Goal: Transaction & Acquisition: Subscribe to service/newsletter

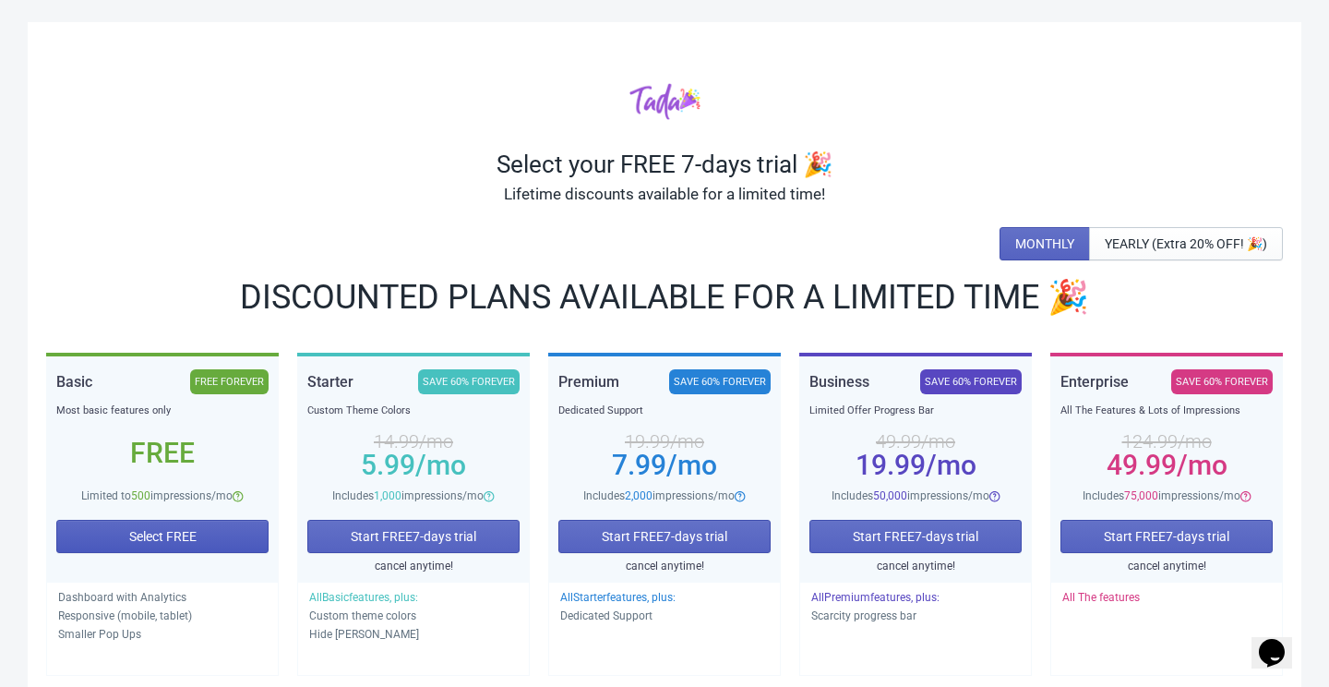
click at [197, 540] on span "Select FREE" at bounding box center [162, 536] width 67 height 15
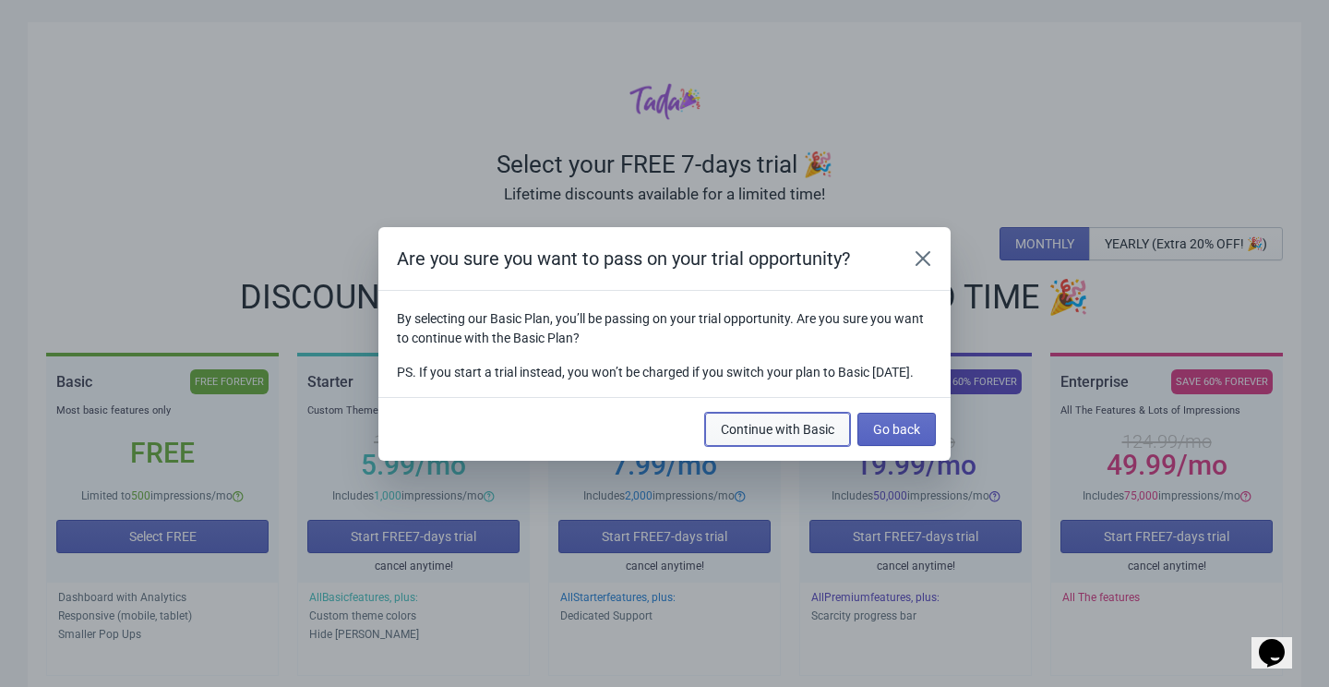
click at [794, 436] on span "Continue with Basic" at bounding box center [778, 429] width 114 height 15
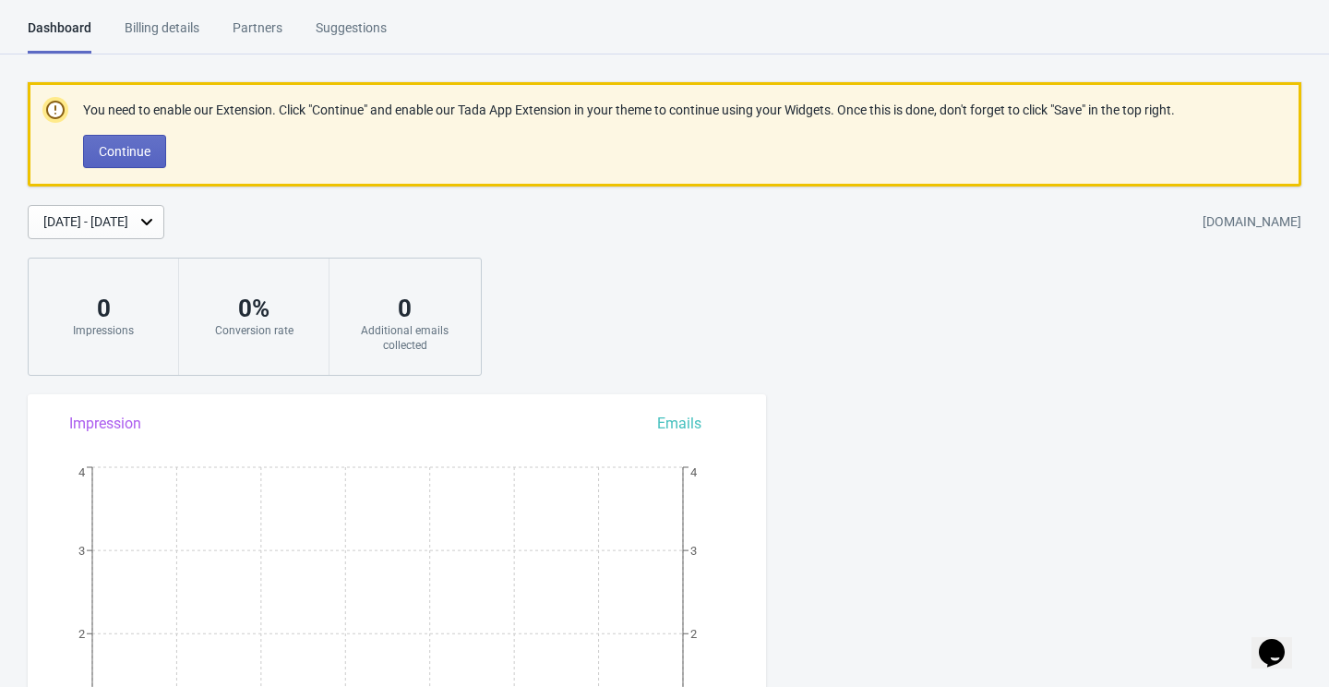
click at [446, 108] on p "You need to enable our Extension. Click "Continue" and enable our Tada App Exte…" at bounding box center [629, 110] width 1092 height 19
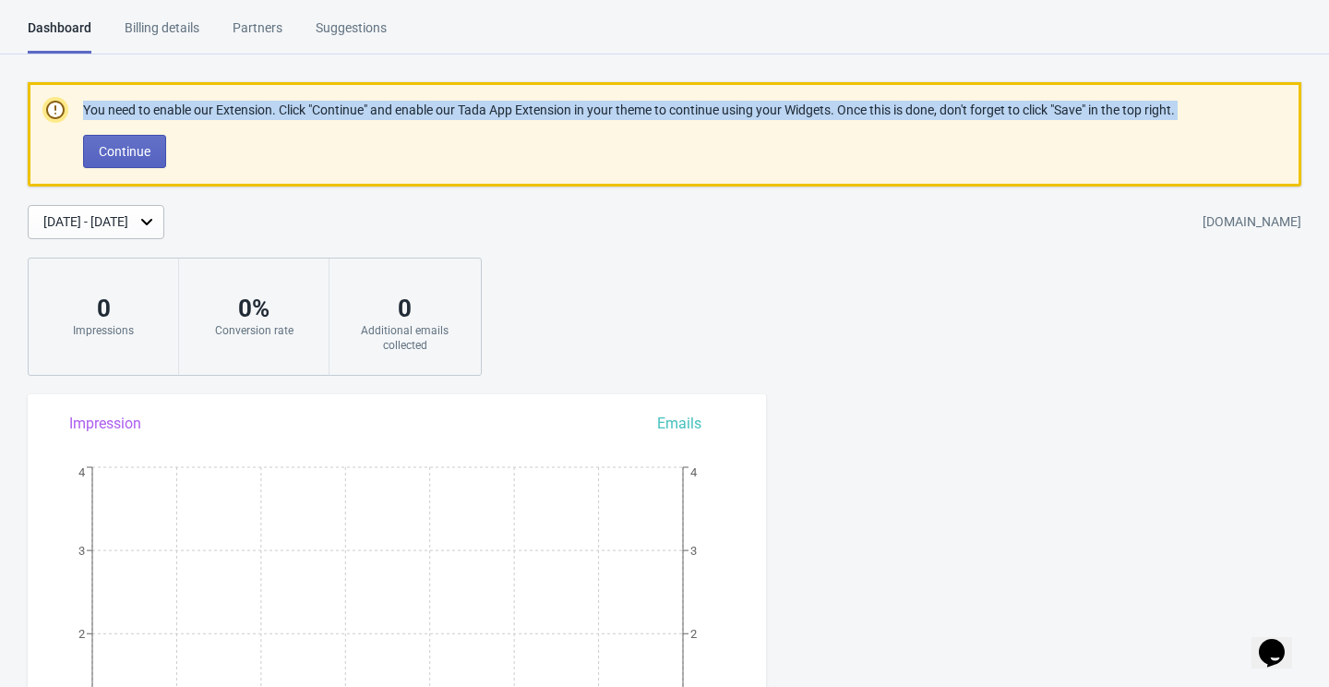
click at [446, 108] on p "You need to enable our Extension. Click "Continue" and enable our Tada App Exte…" at bounding box center [629, 110] width 1092 height 19
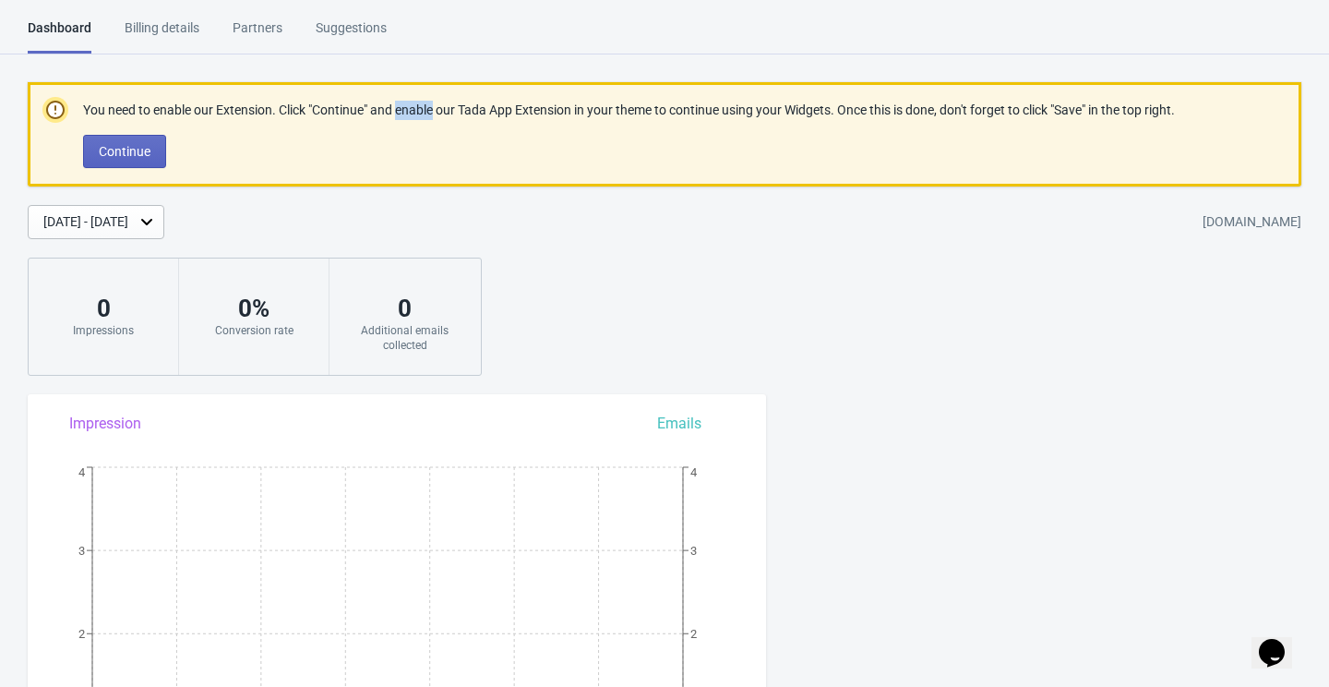
click at [446, 108] on p "You need to enable our Extension. Click "Continue" and enable our Tada App Exte…" at bounding box center [629, 110] width 1092 height 19
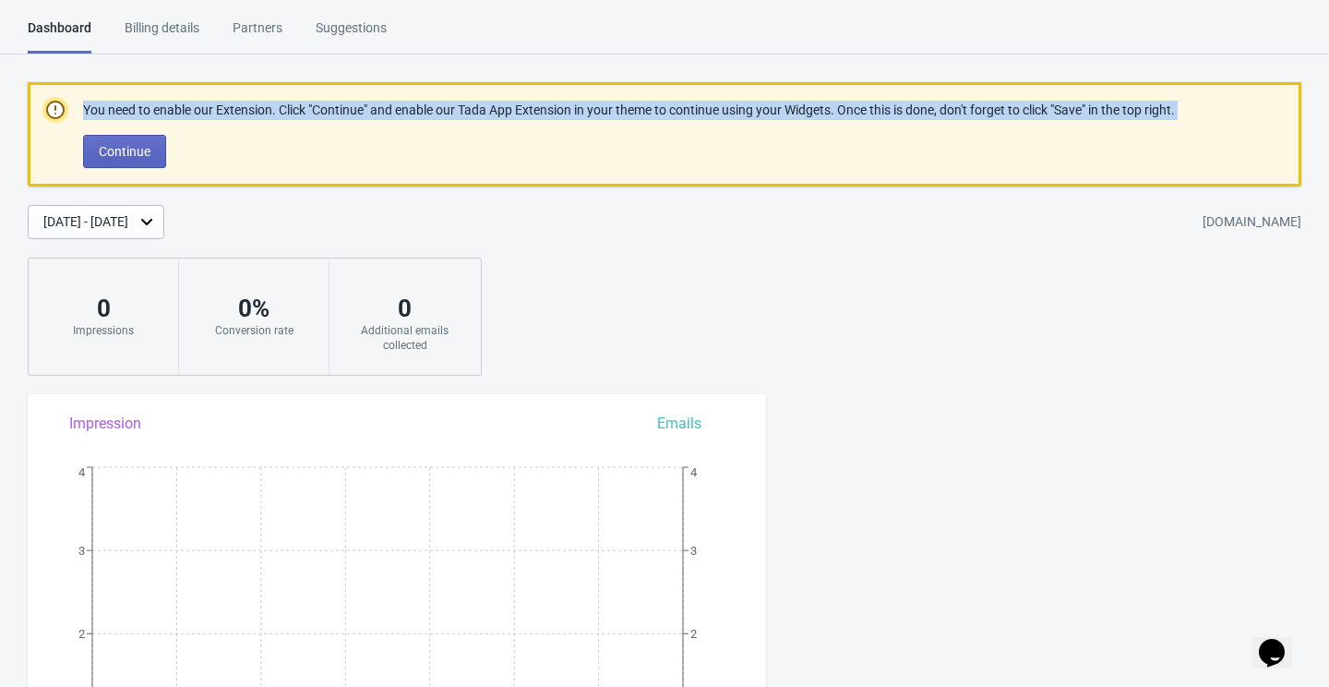
click at [446, 108] on p "You need to enable our Extension. Click "Continue" and enable our Tada App Exte…" at bounding box center [629, 110] width 1092 height 19
